Goal: Task Accomplishment & Management: Manage account settings

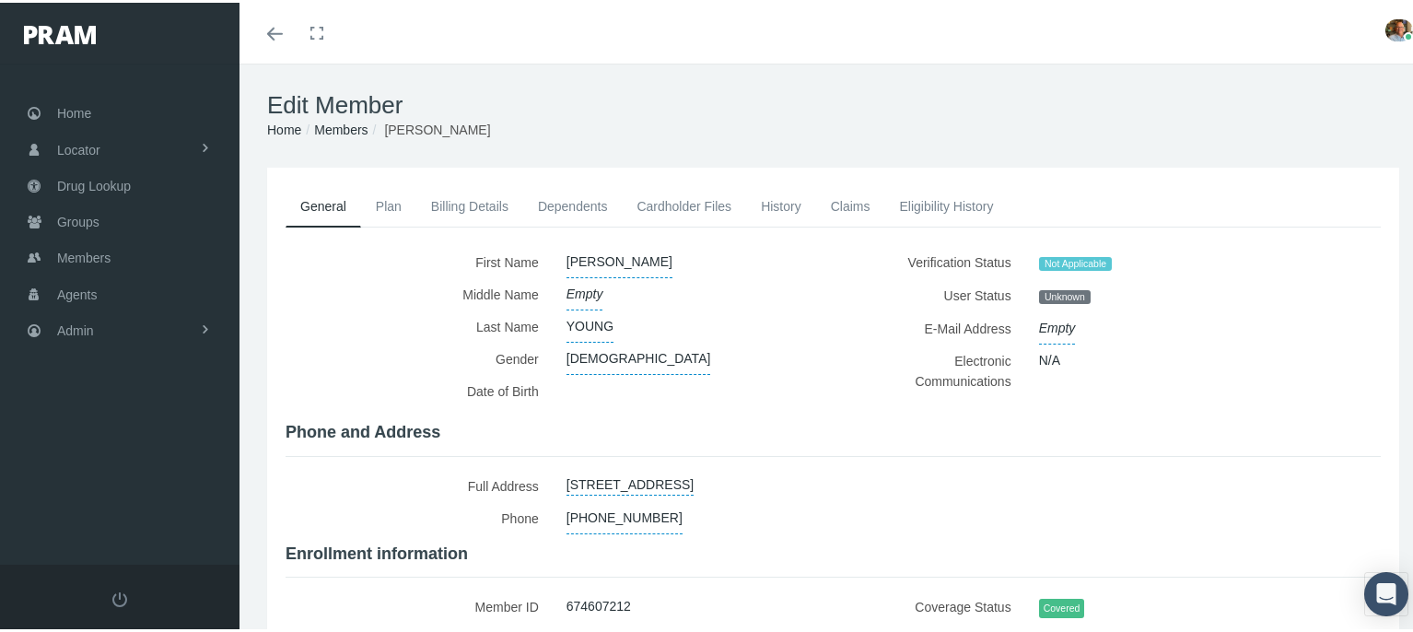
click at [639, 198] on link "Cardholder Files" at bounding box center [684, 203] width 124 height 41
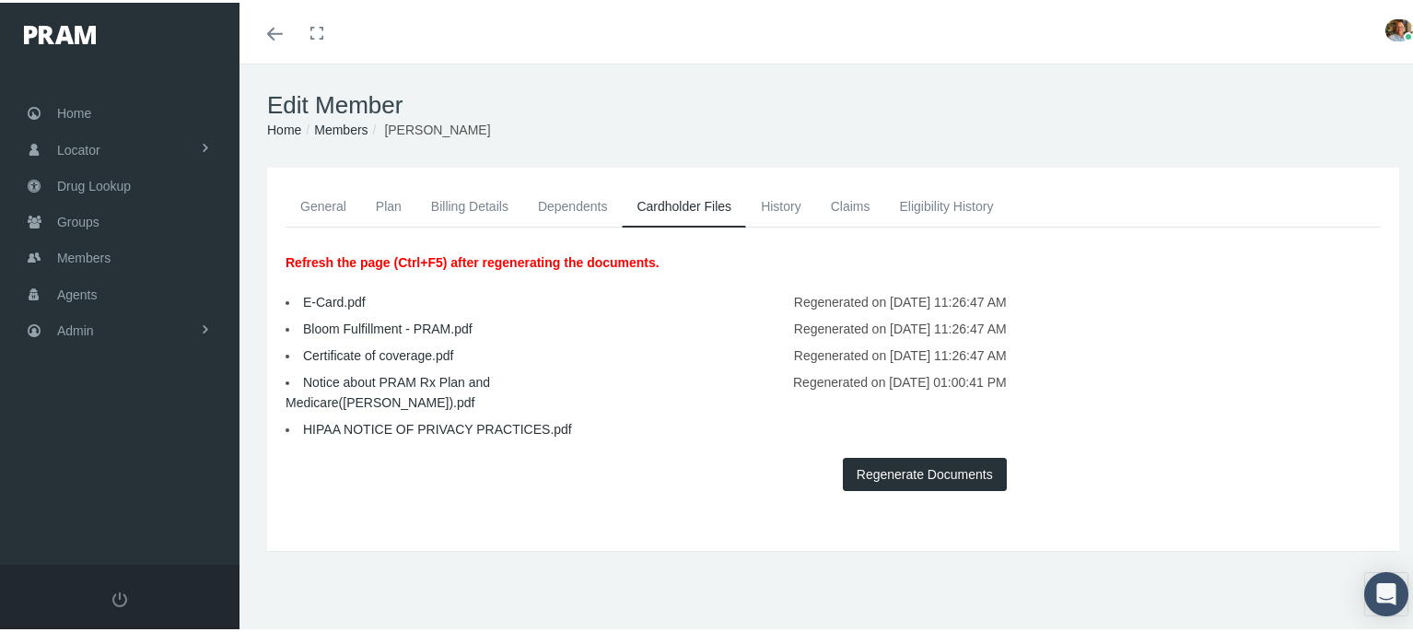
click at [317, 200] on link "General" at bounding box center [323, 203] width 76 height 41
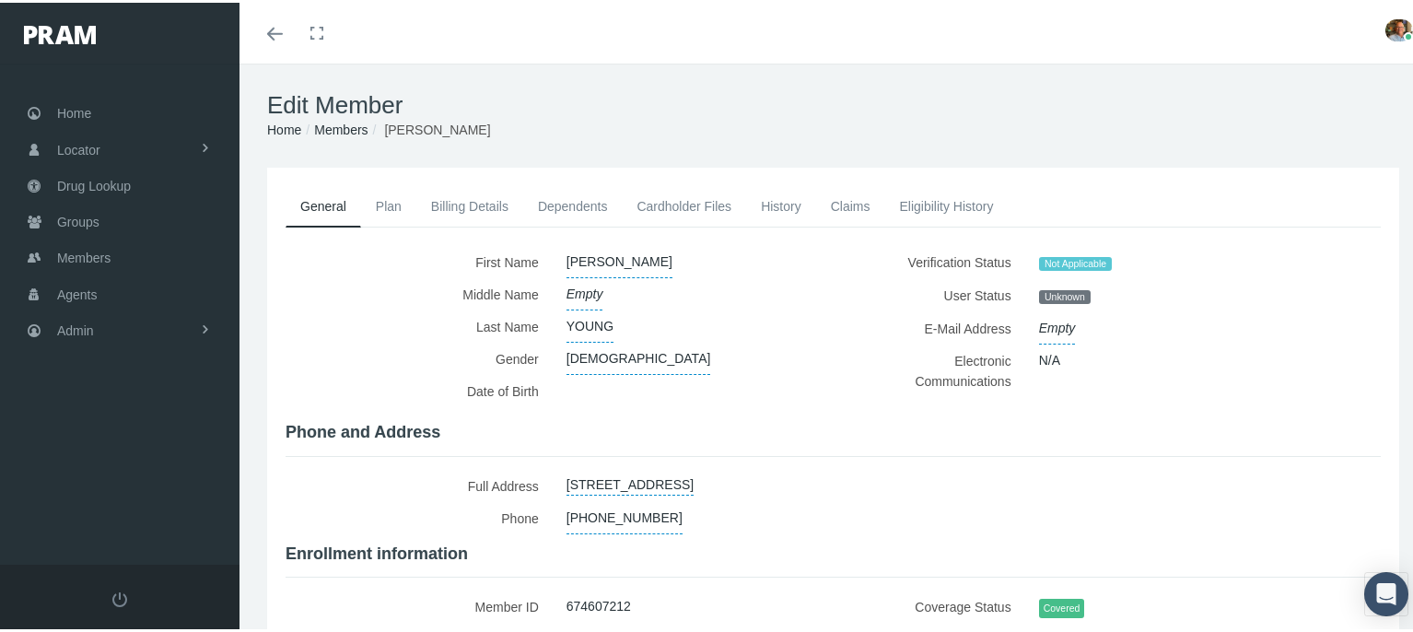
click at [701, 210] on link "Cardholder Files" at bounding box center [684, 203] width 124 height 41
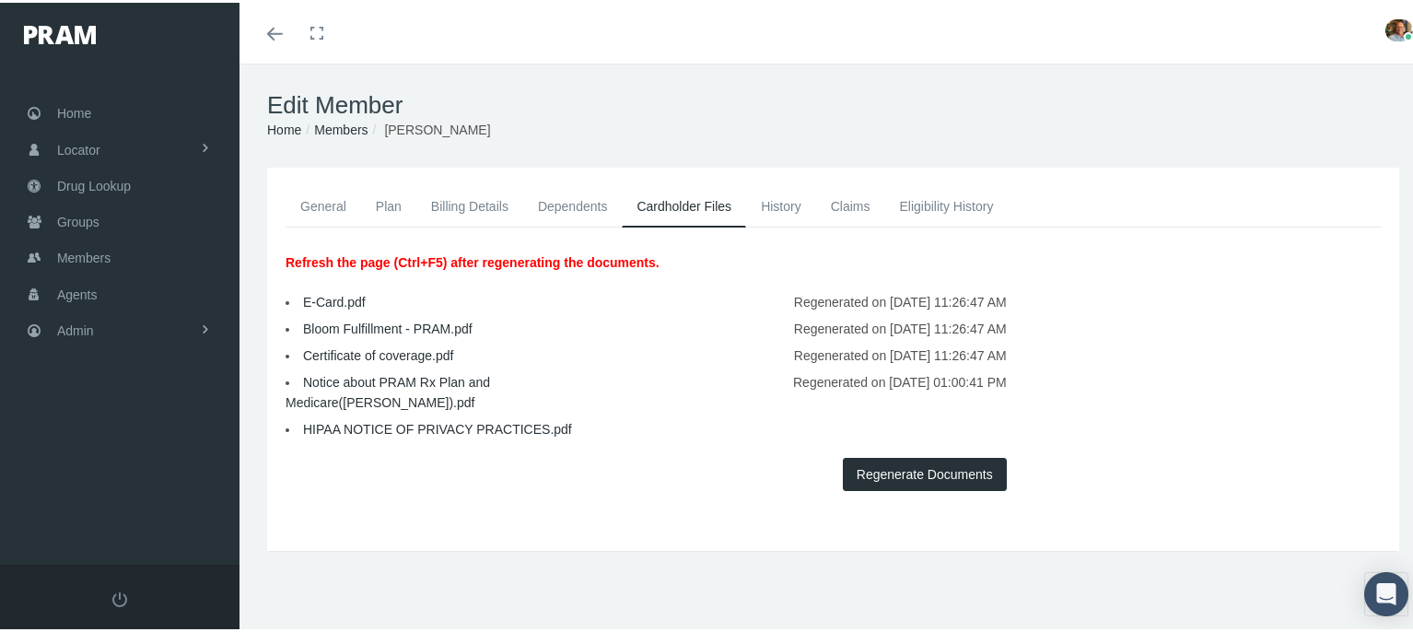
click at [449, 378] on link "Notice about PRAM Rx Plan and Medicare([PERSON_NAME]).pdf" at bounding box center [387, 389] width 204 height 35
click at [336, 205] on link "General" at bounding box center [323, 203] width 76 height 41
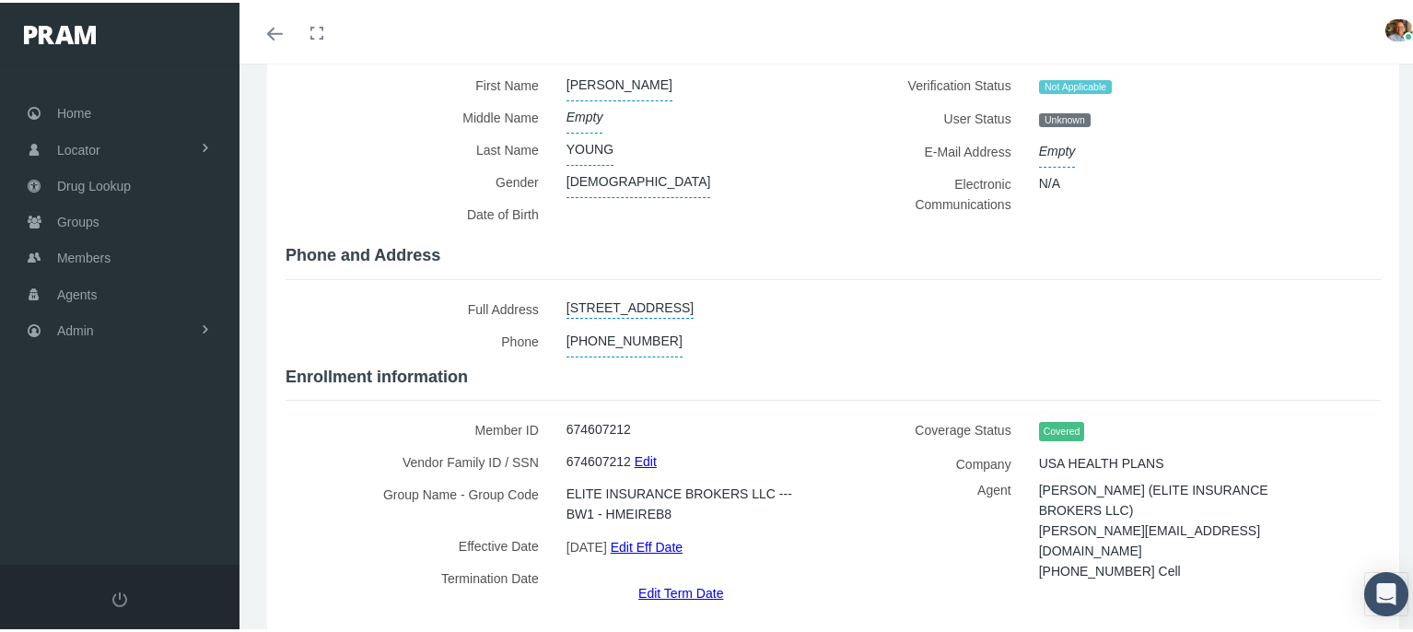
scroll to position [77, 0]
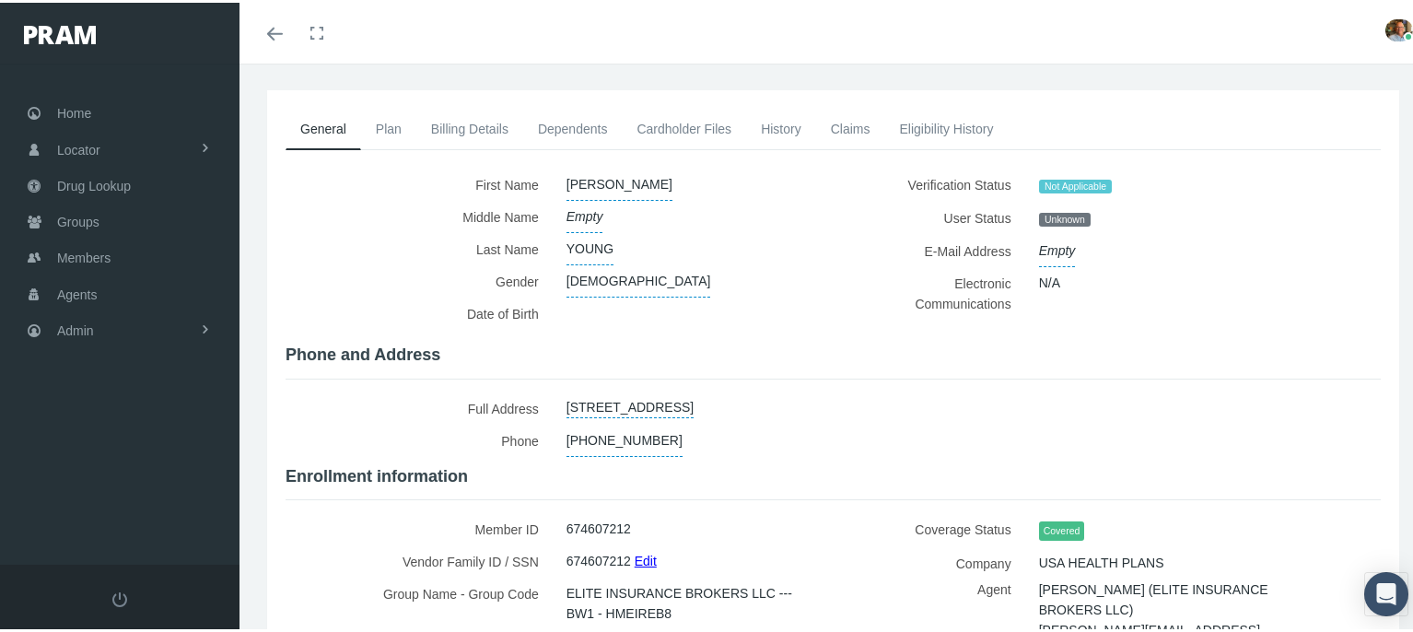
click at [570, 128] on link "Dependents" at bounding box center [572, 126] width 99 height 41
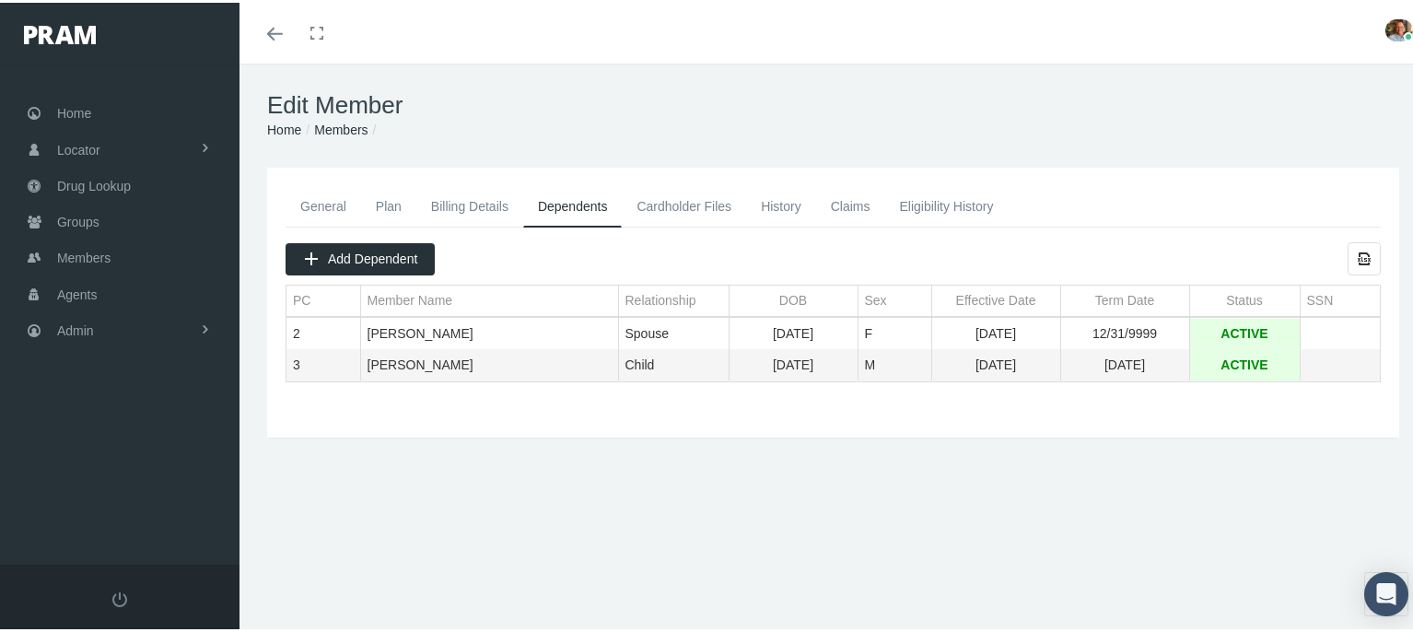
click at [295, 204] on link "General" at bounding box center [323, 203] width 76 height 41
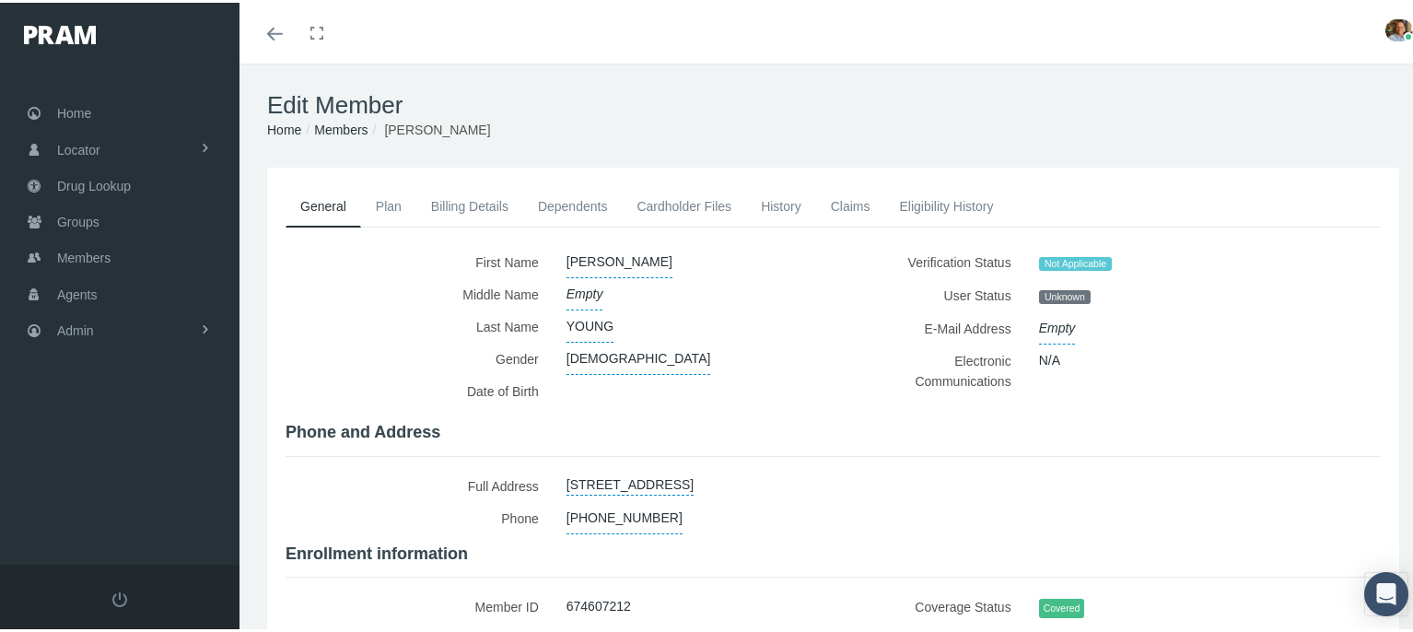
click at [694, 211] on link "Cardholder Files" at bounding box center [684, 203] width 124 height 41
